Goal: Navigation & Orientation: Find specific page/section

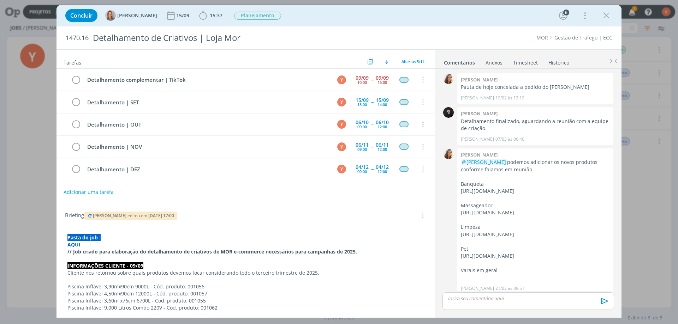
scroll to position [307, 0]
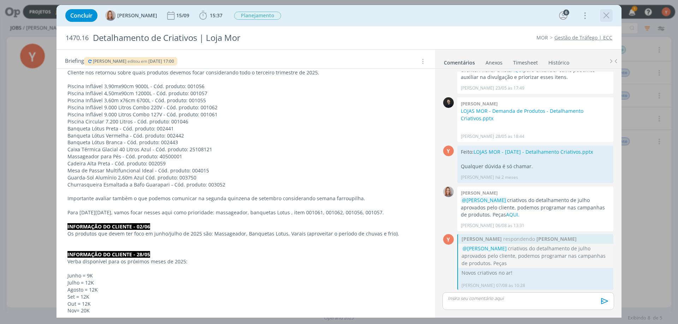
click at [611, 16] on icon "dialog" at bounding box center [606, 15] width 11 height 11
